Goal: Use online tool/utility: Use online tool/utility

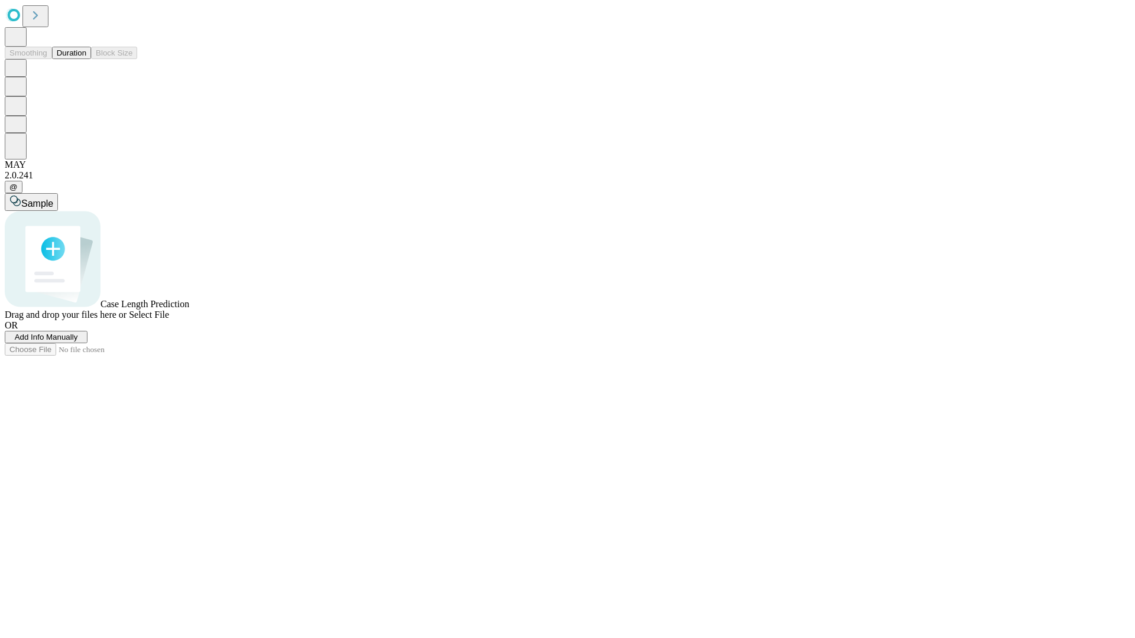
click at [86, 59] on button "Duration" at bounding box center [71, 53] width 39 height 12
click at [78, 342] on span "Add Info Manually" at bounding box center [46, 337] width 63 height 9
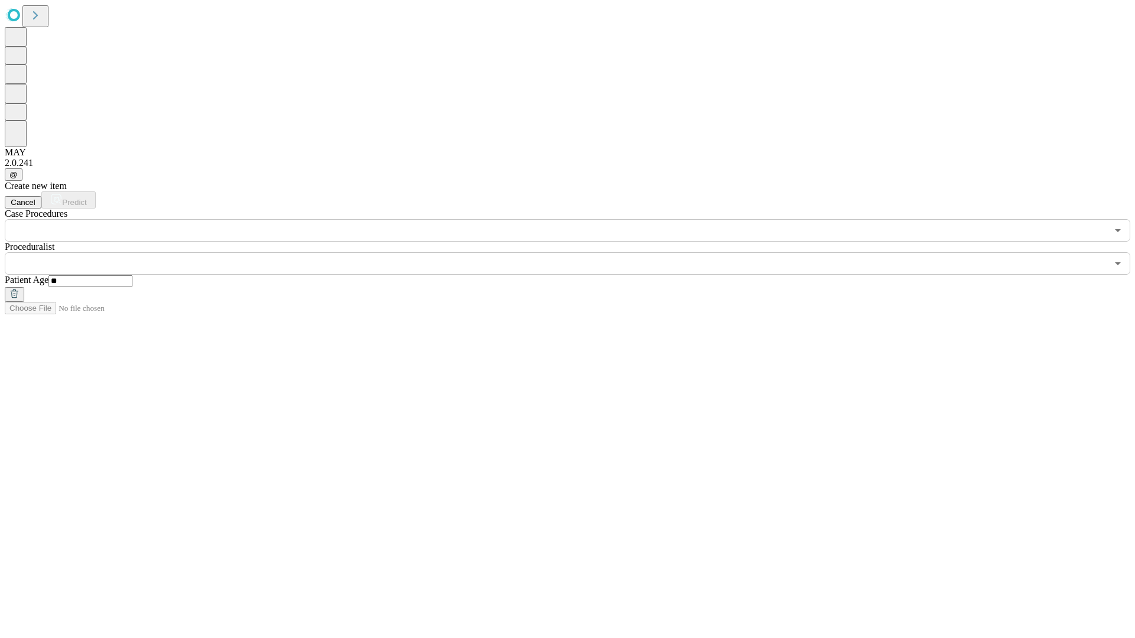
type input "**"
click at [576, 252] on input "text" at bounding box center [556, 263] width 1102 height 22
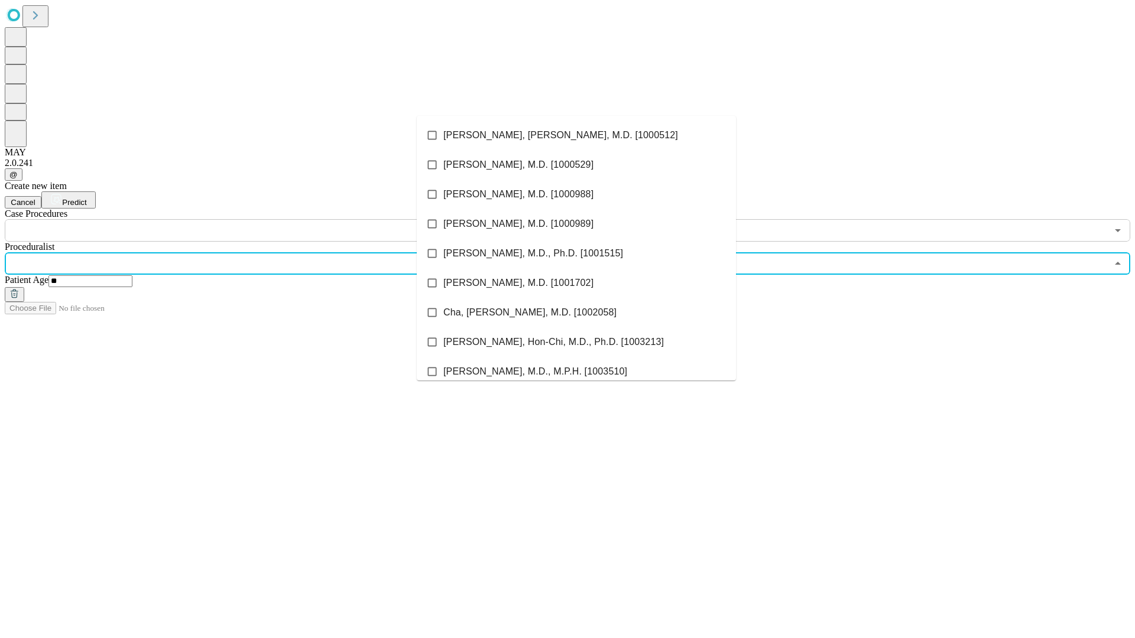
click at [576, 135] on li "[PERSON_NAME], [PERSON_NAME], M.D. [1000512]" at bounding box center [576, 136] width 319 height 30
click at [248, 219] on input "text" at bounding box center [556, 230] width 1102 height 22
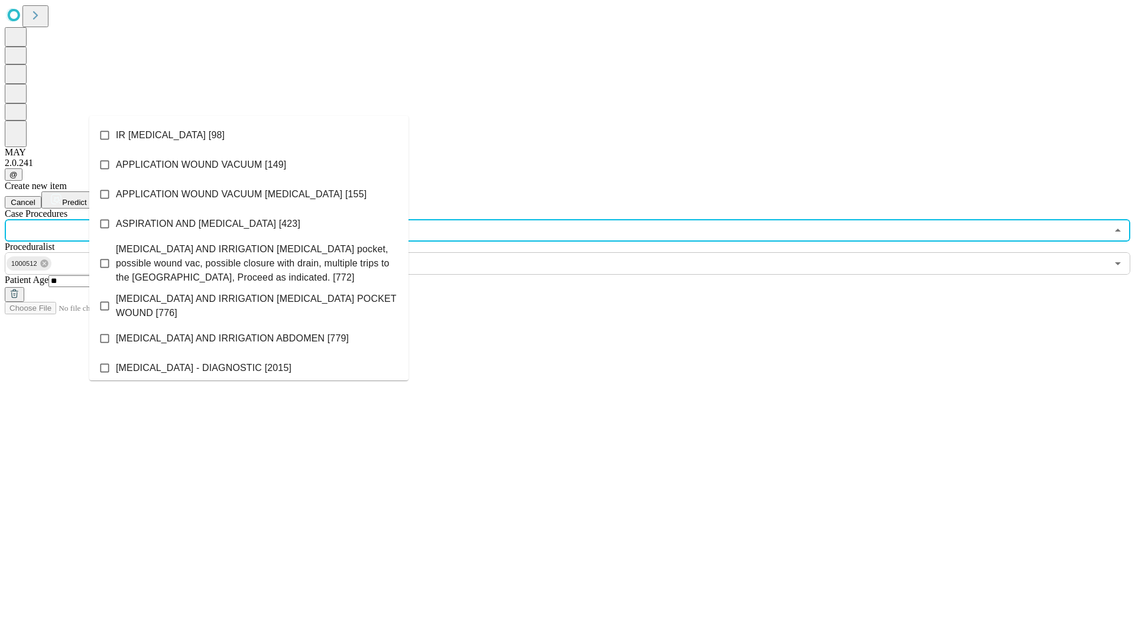
click at [249, 135] on li "IR [MEDICAL_DATA] [98]" at bounding box center [248, 136] width 319 height 30
click at [86, 198] on span "Predict" at bounding box center [74, 202] width 24 height 9
